Goal: Information Seeking & Learning: Learn about a topic

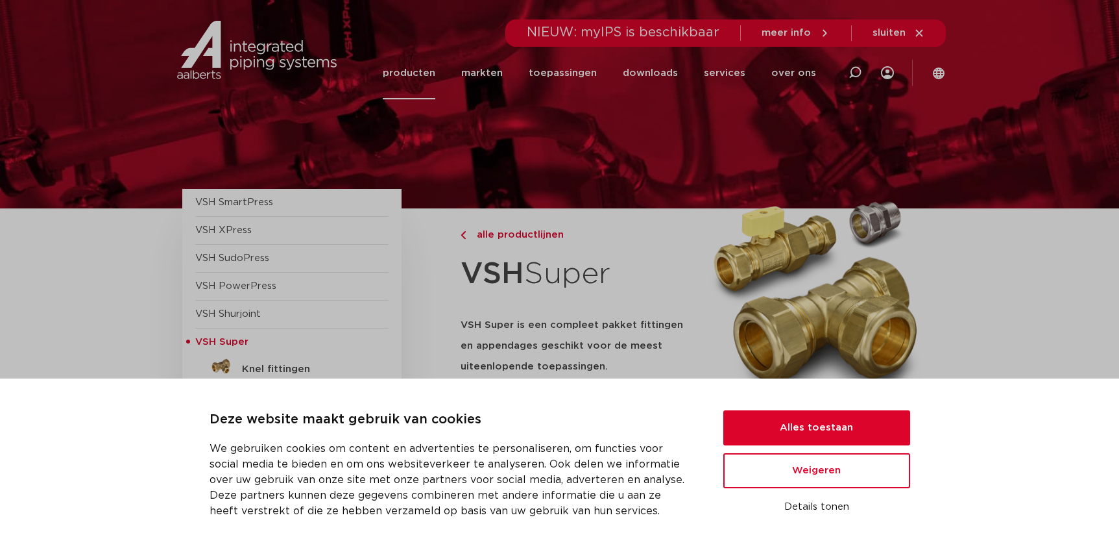
click at [219, 227] on span "VSH XPress" at bounding box center [223, 230] width 56 height 10
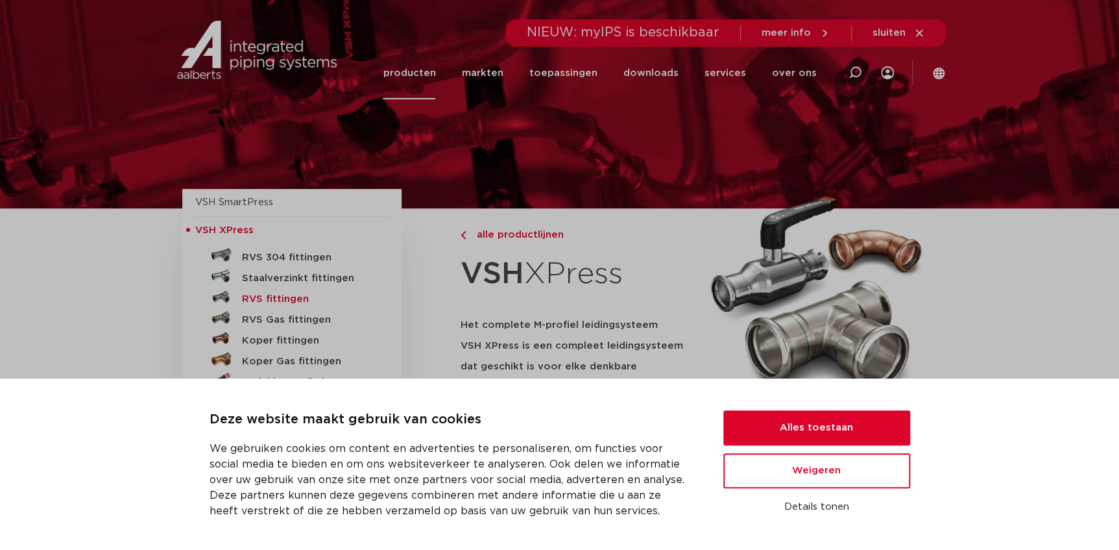
click at [269, 293] on h5 "RVS fittingen" at bounding box center [306, 299] width 128 height 12
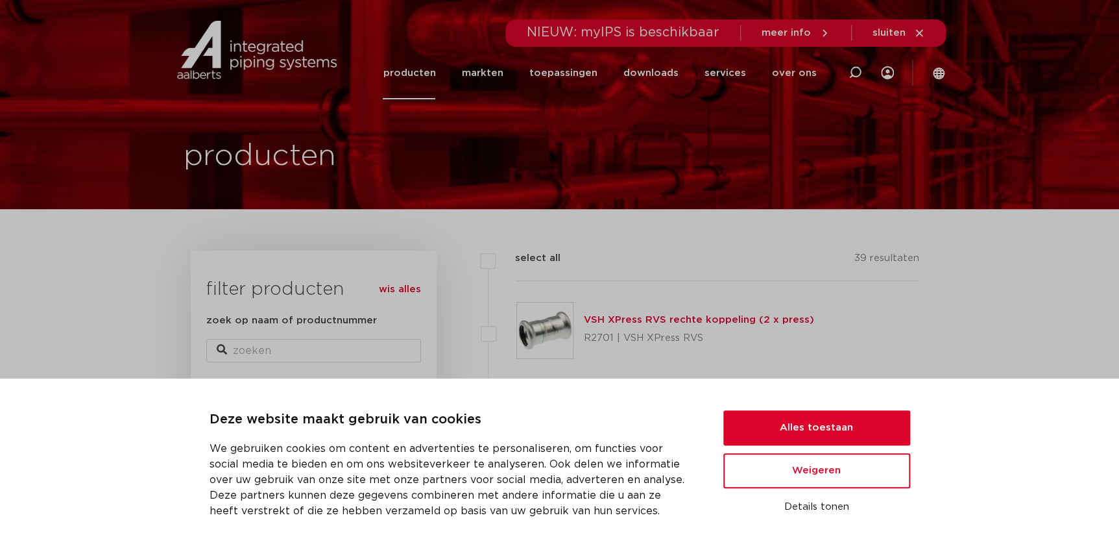
click at [548, 324] on img at bounding box center [545, 330] width 56 height 56
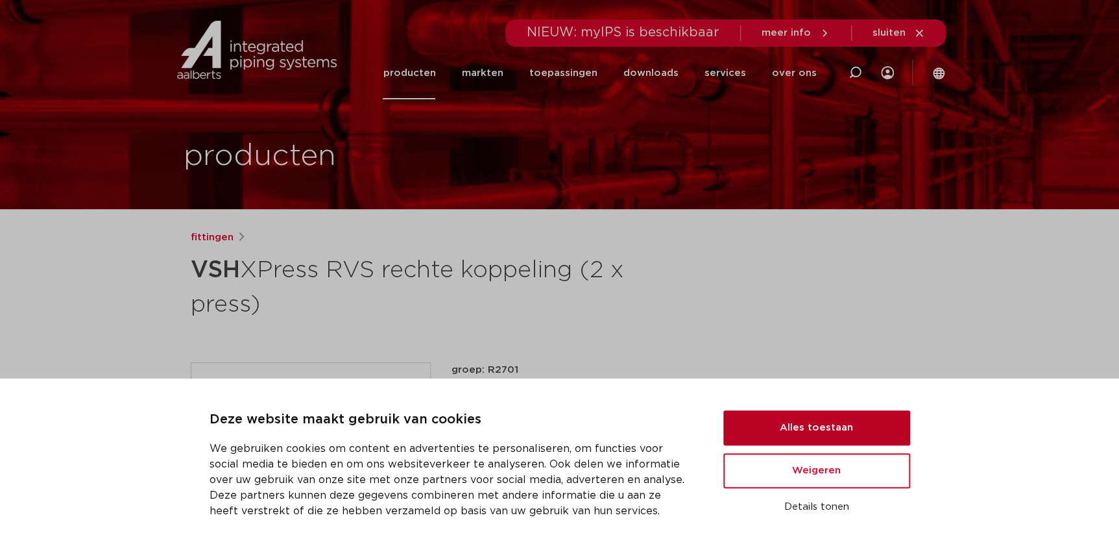
click at [771, 427] on button "Alles toestaan" at bounding box center [817, 427] width 187 height 35
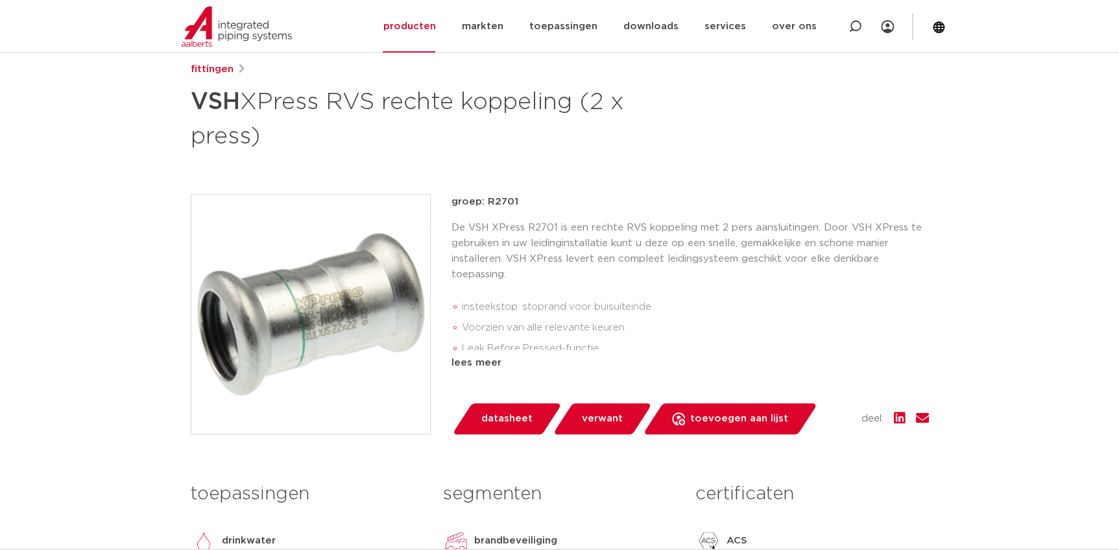
scroll to position [236, 0]
